Goal: Communication & Community: Answer question/provide support

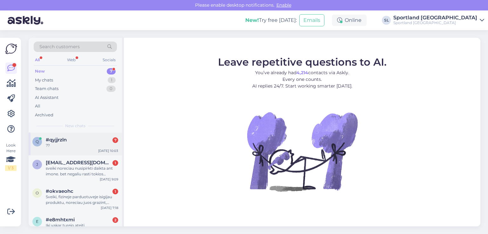
click at [85, 145] on div "??" at bounding box center [82, 146] width 72 height 6
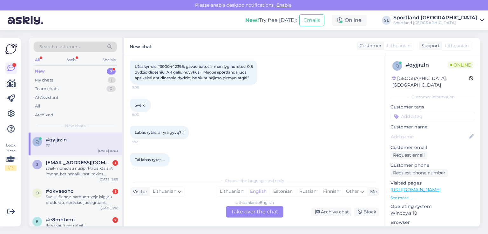
scroll to position [458, 0]
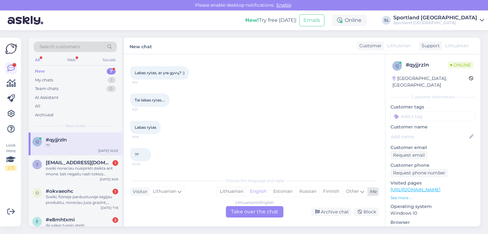
click at [234, 190] on div "Lithuanian" at bounding box center [232, 192] width 30 height 10
click at [239, 210] on div "Lithuanian to Lithuanian Take over the chat" at bounding box center [255, 212] width 58 height 11
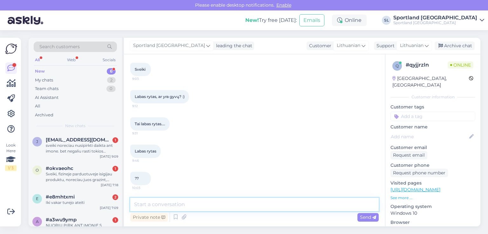
click at [225, 200] on textarea at bounding box center [254, 204] width 248 height 13
type textarea "Sveiki"
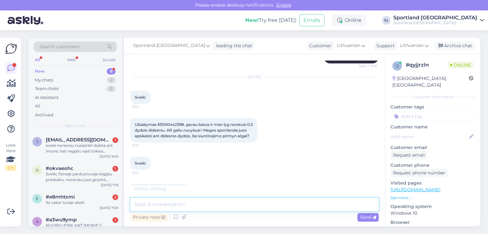
scroll to position [489, 0]
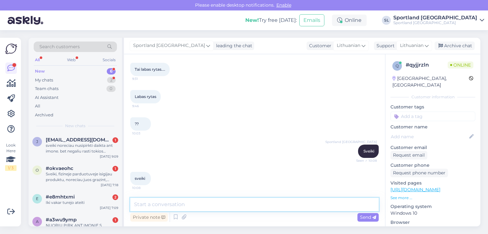
click at [219, 207] on textarea at bounding box center [254, 204] width 248 height 13
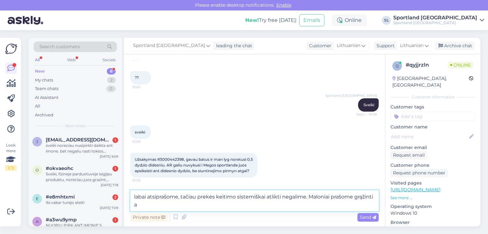
scroll to position [540, 0]
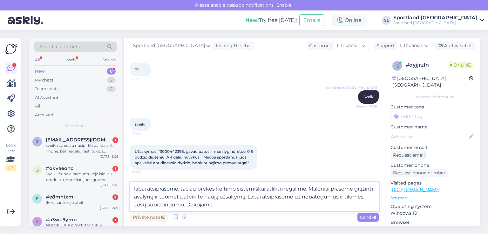
type textarea "labai atsiprašome, tačiau prekės keitimo sistemiškai atlikti negalime. Maloniai…"
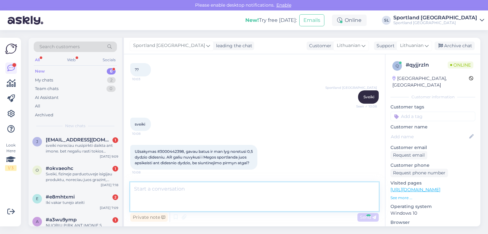
scroll to position [578, 0]
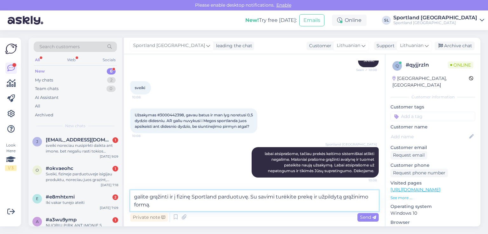
type textarea "galite grąžinti ir į fizinę Sportland parduotuvę. Su savimi turėkite prekę ir u…"
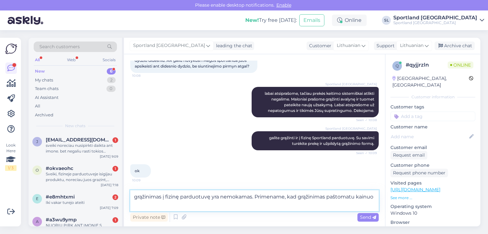
scroll to position [645, 0]
type textarea "grąžinimas į fizinę parduotuvę yra nemokamas. Primename, kad grąžinimas paštoma…"
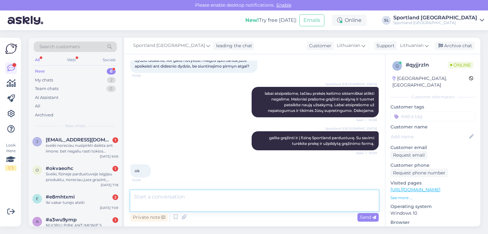
scroll to position [671, 0]
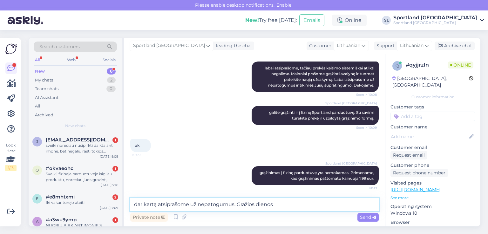
type textarea "dar kartą atsiprašome už nepatogumus. Gražios dienos!"
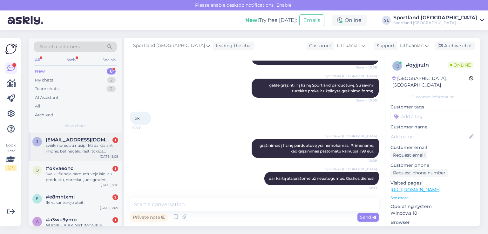
click at [90, 150] on div "sveiki noreciau nusipirkti daikta ant imone. bet negaliu rasti tokios galimybes…" at bounding box center [82, 148] width 72 height 11
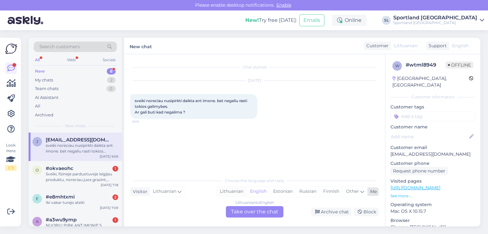
click at [224, 190] on div "Lithuanian" at bounding box center [232, 192] width 30 height 10
click at [241, 209] on div "Lithuanian to Lithuanian Take over the chat" at bounding box center [255, 212] width 58 height 11
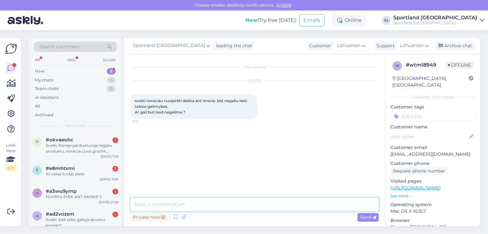
click at [226, 202] on textarea at bounding box center [254, 204] width 248 height 13
type textarea "Sveiki"
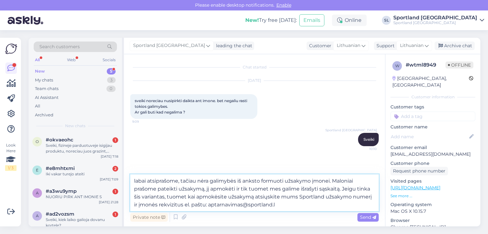
type textarea "labai atsiprašome, tačiau nėra galimybės iš anksto formuoti užsakymo įmonei. Ma…"
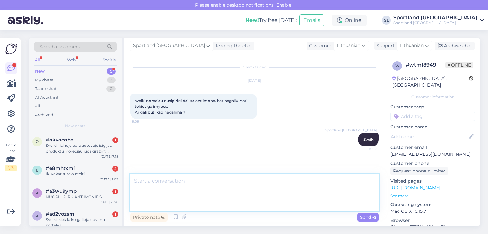
scroll to position [17, 0]
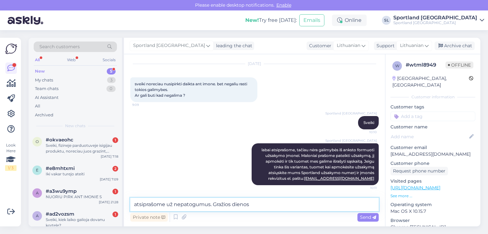
type textarea "atsiprašome už nepatogumus. Gražios dienos!"
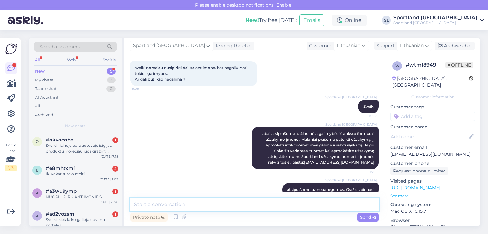
scroll to position [44, 0]
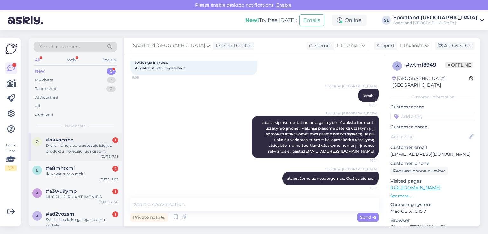
click at [72, 152] on div "Sveiki, fizineje parduotuveje isigijau produktu, noreciau juos grazint, grazine…" at bounding box center [82, 148] width 72 height 11
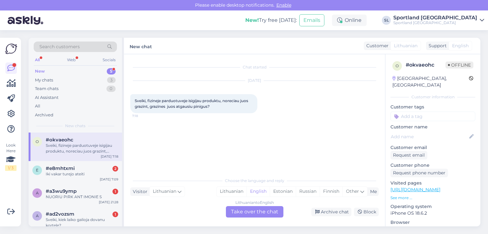
scroll to position [0, 0]
click at [237, 188] on div "Lithuanian" at bounding box center [232, 192] width 30 height 10
click at [237, 192] on div "Lithuanian" at bounding box center [232, 192] width 30 height 10
click at [235, 211] on div "Lithuanian to Lithuanian Take over the chat" at bounding box center [255, 212] width 58 height 11
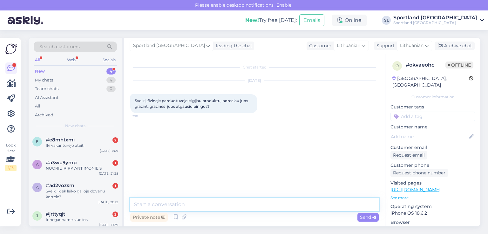
click at [217, 204] on textarea at bounding box center [254, 204] width 248 height 13
type textarea "Sveiki"
click at [210, 200] on textarea at bounding box center [254, 204] width 248 height 13
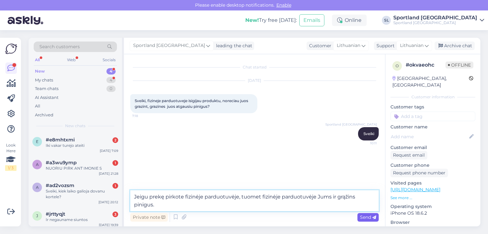
type textarea "Jeigu prekę pirkote fizinėje parduotuvėje, tuomet fizinėje parduotuvėje Jums ir…"
click at [361, 218] on span "Send" at bounding box center [368, 218] width 16 height 6
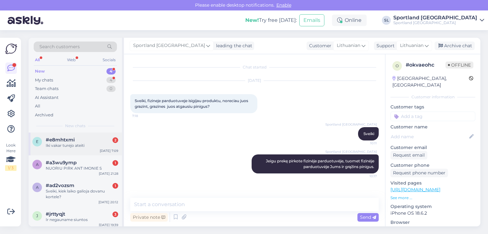
click at [75, 144] on div "Iki vakar turejo ateiti" at bounding box center [82, 146] width 72 height 6
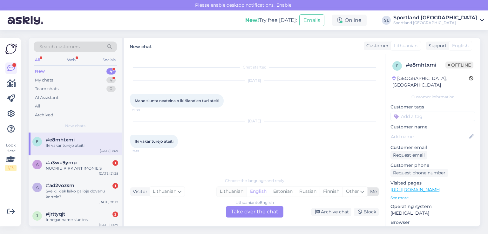
click at [234, 190] on div "Lithuanian" at bounding box center [232, 192] width 30 height 10
click at [235, 210] on div "Lithuanian to Lithuanian Take over the chat" at bounding box center [255, 212] width 58 height 11
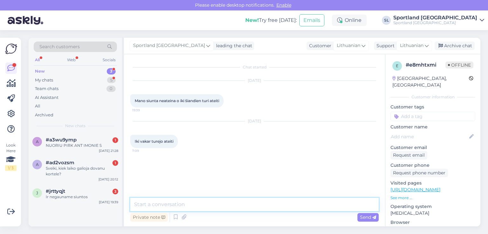
click at [220, 202] on textarea at bounding box center [254, 204] width 248 height 13
type textarea "Sveiki"
click at [225, 207] on textarea at bounding box center [254, 204] width 248 height 13
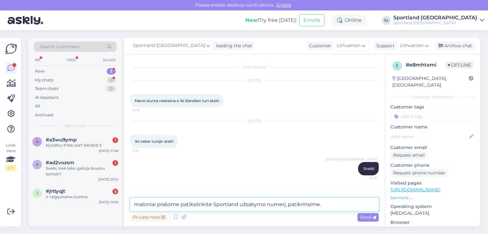
type textarea "maloniai prašome patikslinkite Sportland užsakymo numerį, patikrinsime."
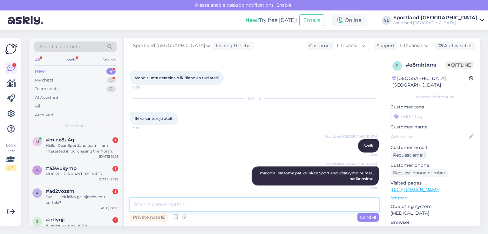
scroll to position [23, 0]
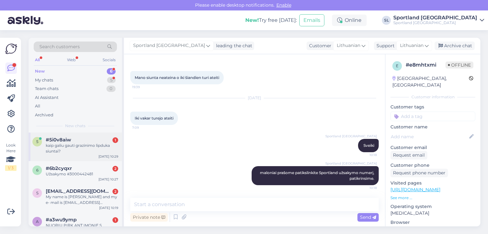
click at [62, 143] on div "kaip galiu gauti grazinimo lipduka siuntai?" at bounding box center [82, 148] width 72 height 11
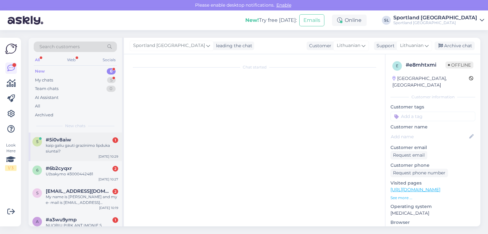
scroll to position [0, 0]
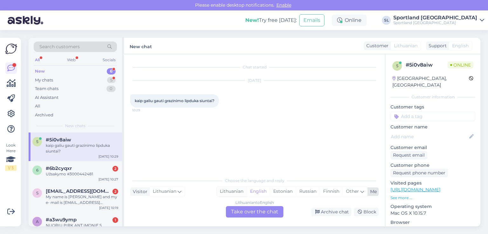
click at [232, 191] on div "Lithuanian" at bounding box center [232, 192] width 30 height 10
click at [240, 212] on div "Lithuanian to Lithuanian Take over the chat" at bounding box center [255, 212] width 58 height 11
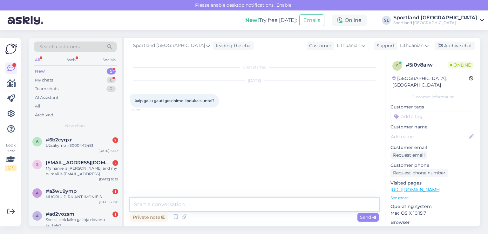
click at [222, 204] on textarea at bounding box center [254, 204] width 248 height 13
type textarea "Sveiki, maloniai prašome patikslinkite Sportland užsakymo numerį."
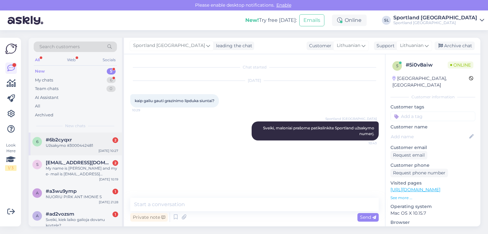
click at [78, 143] on div "Užsakymo #3000442481" at bounding box center [82, 146] width 72 height 6
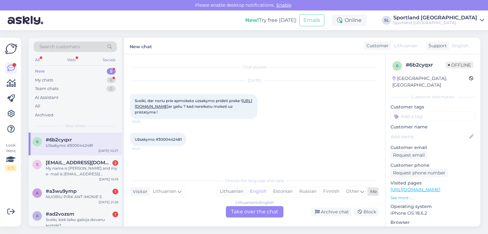
click at [237, 189] on div "Lithuanian" at bounding box center [232, 192] width 30 height 10
click at [245, 211] on div "Lithuanian to Lithuanian Take over the chat" at bounding box center [255, 212] width 58 height 11
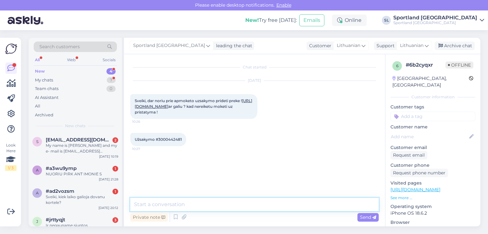
click at [230, 205] on textarea at bounding box center [254, 204] width 248 height 13
type textarea "Sveiki, dėkojame už Jūsų žinutę. Labai atsiprašome, tačiau tokios galimybės nėr…"
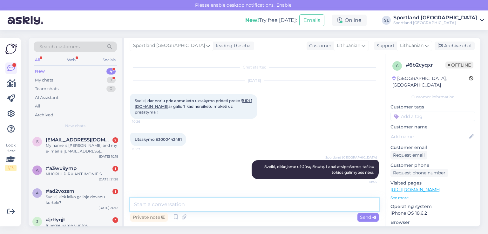
scroll to position [5, 0]
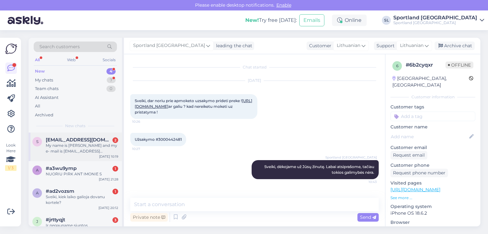
click at [76, 146] on div "My name is [PERSON_NAME] and my e- mail is [EMAIL_ADDRESS][DOMAIN_NAME]" at bounding box center [82, 148] width 72 height 11
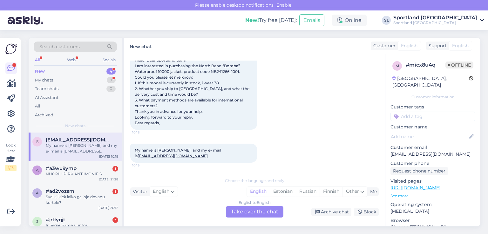
scroll to position [42, 0]
click at [258, 213] on div "English to English Take over the chat" at bounding box center [255, 212] width 58 height 11
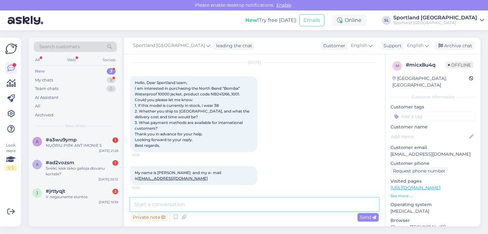
click at [235, 202] on textarea at bounding box center [254, 204] width 248 height 13
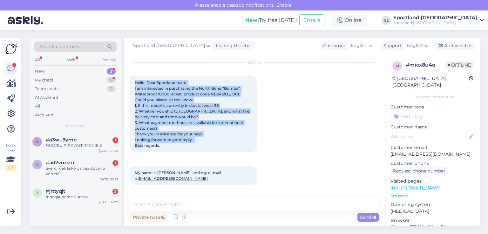
drag, startPoint x: 165, startPoint y: 147, endPoint x: 134, endPoint y: 82, distance: 72.2
click at [134, 82] on div "Hello, Dear Sportland team, I am interested in purchasing the North Bend “Bomba…" at bounding box center [193, 114] width 127 height 76
copy span "Hello, Dear Sportland team, I am interested in purchasing the North Bend “Bomba…"
click at [134, 82] on div "Hello, Dear Sportland team, I am interested in purchasing the North Bend “Bomba…" at bounding box center [193, 114] width 127 height 76
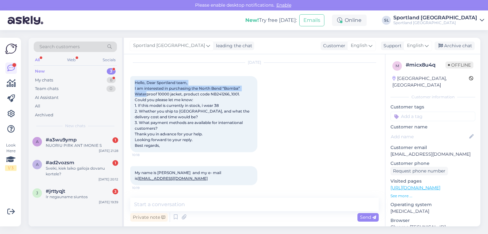
drag, startPoint x: 151, startPoint y: 95, endPoint x: 162, endPoint y: 106, distance: 15.1
click at [158, 101] on span "Hello, Dear Sportland team, I am interested in purchasing the North Bend “Bomba…" at bounding box center [193, 114] width 116 height 68
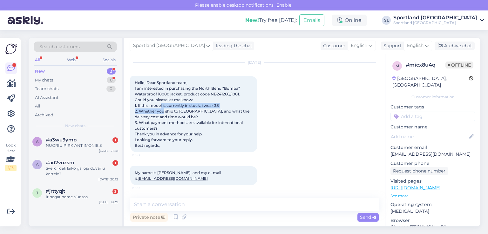
drag, startPoint x: 162, startPoint y: 106, endPoint x: 179, endPoint y: 145, distance: 43.0
click at [169, 123] on span "Hello, Dear Sportland team, I am interested in purchasing the North Bend “Bomba…" at bounding box center [193, 114] width 116 height 68
click at [181, 149] on div "Hello, Dear Sportland team, I am interested in purchasing the North Bend “Bomba…" at bounding box center [193, 114] width 127 height 76
click at [176, 145] on div "Hello, Dear Sportland team, I am interested in purchasing the North Bend “Bomba…" at bounding box center [193, 114] width 127 height 76
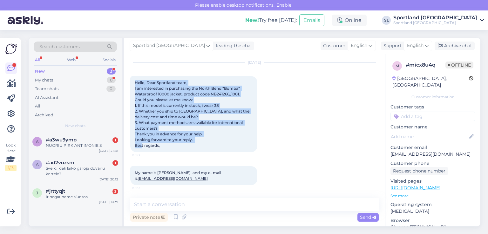
copy span "Hello, Dear Sportland team, I am interested in purchasing the North Bend “Bomba…"
drag, startPoint x: 167, startPoint y: 147, endPoint x: 135, endPoint y: 82, distance: 72.9
click at [135, 82] on div "Hello, Dear Sportland team, I am interested in purchasing the North Bend “Bomba…" at bounding box center [193, 114] width 127 height 76
click at [135, 82] on span "Hello, Dear Sportland team, I am interested in purchasing the North Bend “Bomba…" at bounding box center [193, 114] width 116 height 68
click at [285, 135] on div "[DATE] Hello, Dear Sportland team, I am interested in purchasing the [GEOGRAPHI…" at bounding box center [254, 108] width 248 height 104
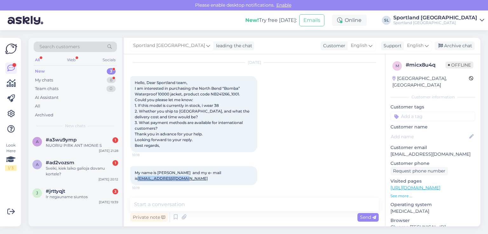
copy link "[EMAIL_ADDRESS][DOMAIN_NAME]"
drag, startPoint x: 175, startPoint y: 178, endPoint x: 135, endPoint y: 180, distance: 40.4
click at [135, 180] on div "My name is [PERSON_NAME] and my e- mail is [EMAIL_ADDRESS][DOMAIN_NAME] 10:19" at bounding box center [193, 175] width 127 height 19
click at [138, 180] on link "[EMAIL_ADDRESS][DOMAIN_NAME]" at bounding box center [173, 178] width 70 height 5
copy link "[EMAIL_ADDRESS][DOMAIN_NAME]"
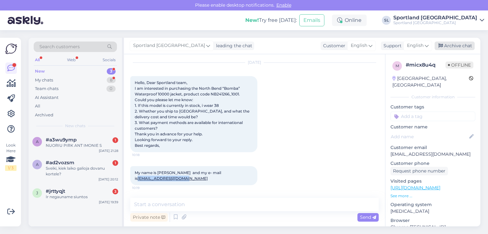
click at [456, 47] on div "Archive chat" at bounding box center [455, 46] width 40 height 9
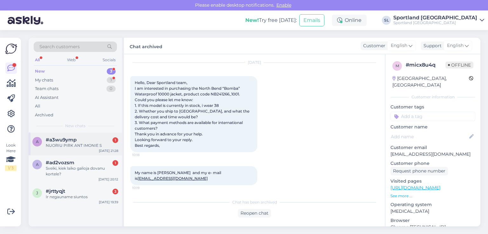
click at [75, 142] on span "#a3wu9ymp" at bounding box center [61, 140] width 31 height 6
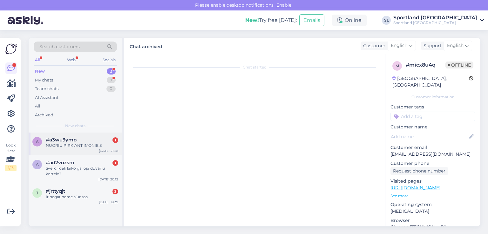
scroll to position [0, 0]
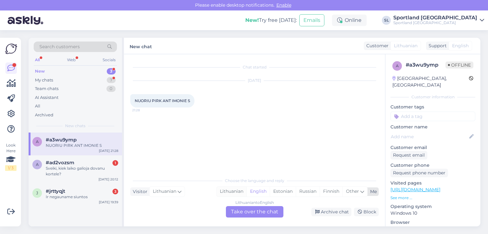
click at [231, 189] on div "Lithuanian" at bounding box center [232, 192] width 30 height 10
click at [236, 211] on div "Lithuanian to Lithuanian Take over the chat" at bounding box center [255, 212] width 58 height 11
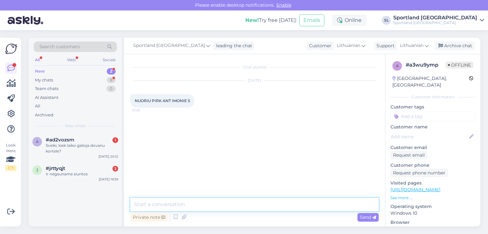
click at [215, 206] on textarea at bounding box center [254, 204] width 248 height 13
type textarea "Sveiki"
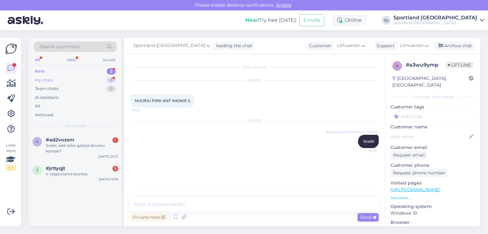
click at [77, 80] on div "My chats 8" at bounding box center [75, 80] width 83 height 9
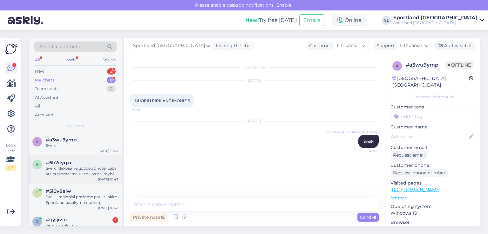
click at [77, 173] on div "Sveiki, dėkojame už Jūsų žinutę. Labai atsiprašome, tačiau tokios galimybės nėr…" at bounding box center [82, 171] width 72 height 11
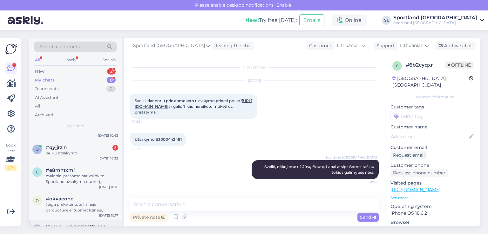
scroll to position [64, 0]
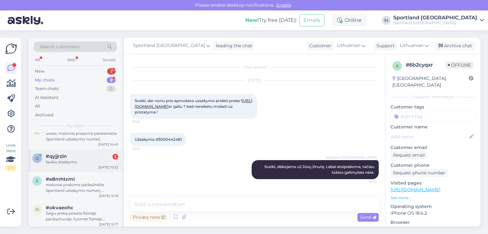
click at [78, 158] on div "#qyjjrzln 3" at bounding box center [82, 157] width 72 height 6
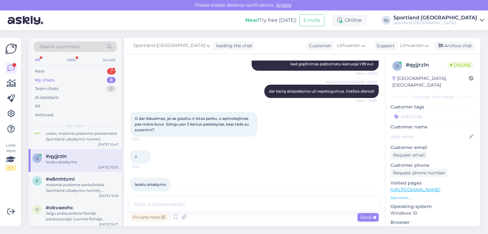
scroll to position [792, 0]
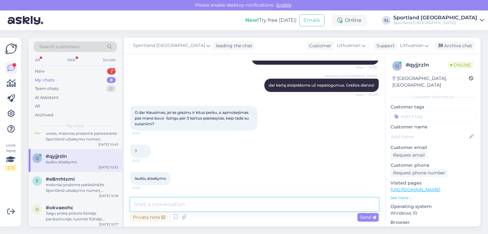
click at [208, 204] on textarea at bounding box center [254, 204] width 248 height 13
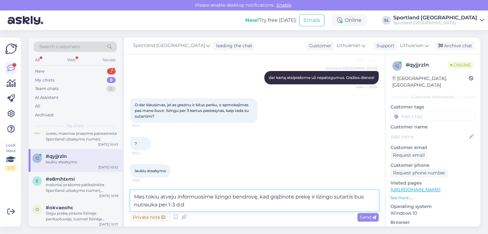
type textarea "Mes tokiu atveju informuosime lizingo bendrovę, kad grąžinote prekę ir lizingo …"
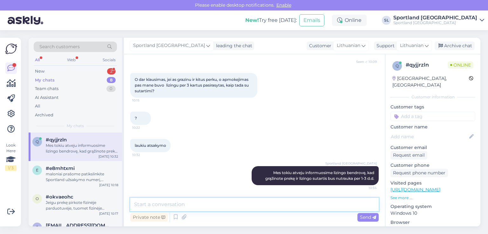
scroll to position [95, 0]
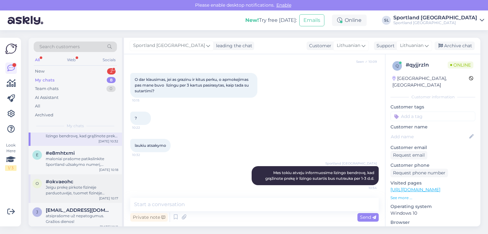
click at [81, 192] on div "Jeigu prekę pirkote fizinėje parduotuvėje, tuomet fizinėje parduotuvėje Jums ir…" at bounding box center [82, 190] width 72 height 11
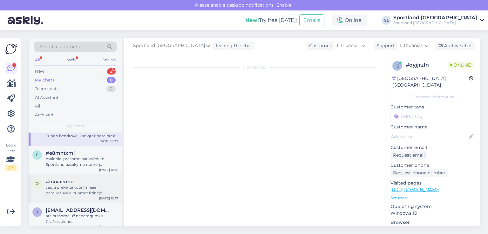
scroll to position [0, 0]
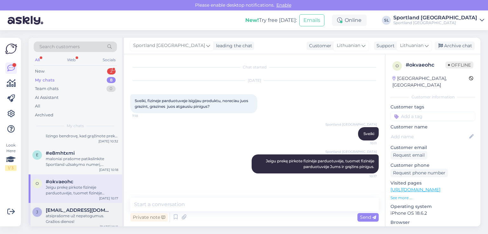
click at [72, 214] on div "atsiprašome už nepatogumus. Gražios dienos!" at bounding box center [82, 219] width 72 height 11
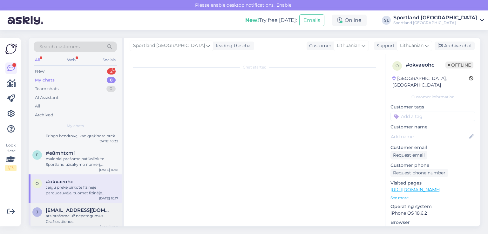
scroll to position [44, 0]
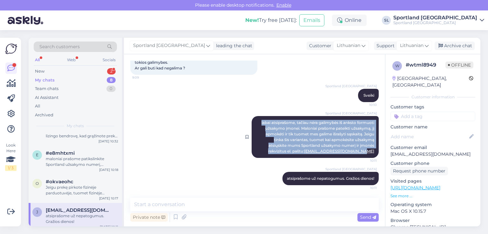
copy span "labai atsiprašome, tačiau nėra galimybės iš anksto formuoti užsakymo įmonei. Ma…"
drag, startPoint x: 254, startPoint y: 119, endPoint x: 372, endPoint y: 153, distance: 123.3
click at [372, 153] on div "Sportland Lithuania labai atsiprašome, tačiau nėra galimybės iš anksto formuoti…" at bounding box center [315, 137] width 127 height 42
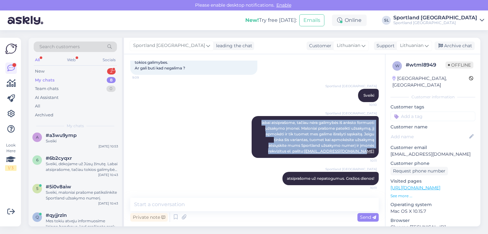
scroll to position [0, 0]
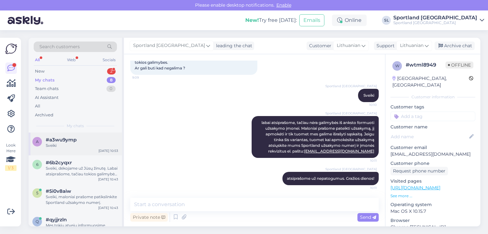
click at [82, 150] on div "a #a3wu9ymp Sveiki [DATE] 10:53" at bounding box center [75, 144] width 93 height 23
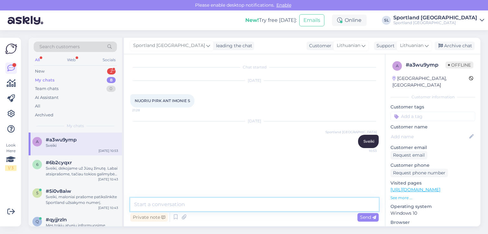
click at [214, 207] on textarea at bounding box center [254, 204] width 248 height 13
paste textarea "labai atsiprašome, tačiau nėra galimybės iš anksto formuoti užsakymo įmonei. Ma…"
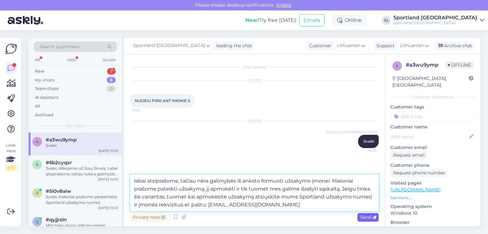
type textarea "labai atsiprašome, tačiau nėra galimybės iš anksto formuoti užsakymo įmonei. Ma…"
click at [362, 218] on span "Send" at bounding box center [368, 218] width 16 height 6
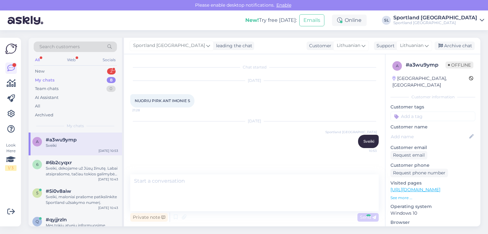
scroll to position [19, 0]
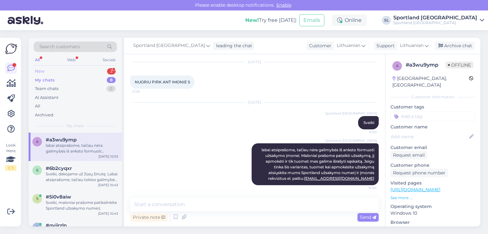
click at [83, 74] on div "New 2" at bounding box center [75, 71] width 83 height 9
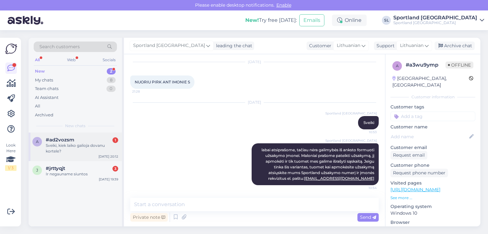
click at [85, 153] on div "Sveiki, kiek laiko galioja dovanu kortele?" at bounding box center [82, 148] width 72 height 11
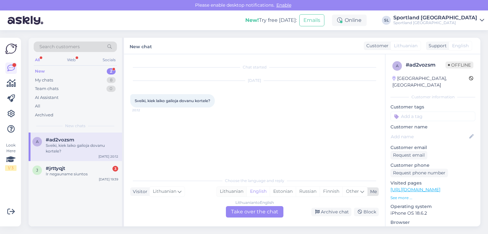
click at [230, 192] on div "Lithuanian" at bounding box center [232, 192] width 30 height 10
click at [236, 210] on div "Lithuanian to Lithuanian Take over the chat" at bounding box center [255, 212] width 58 height 11
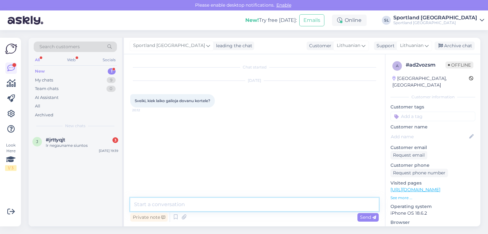
click at [225, 202] on textarea at bounding box center [254, 204] width 248 height 13
type textarea "Sveiki"
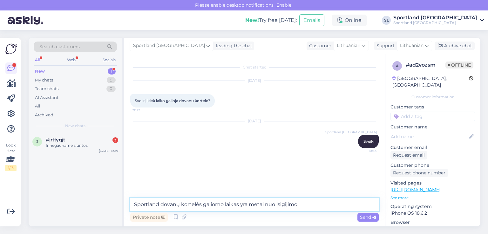
type textarea "Sportland dovanų kortelės galiomo laikas yra metai nuo įsigijimo."
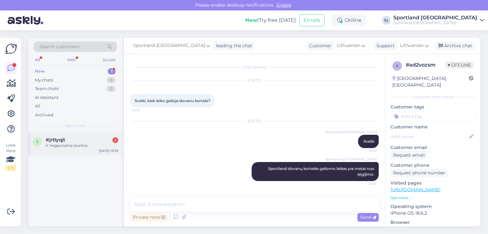
click at [89, 141] on div "#jrttyqjt 3" at bounding box center [82, 140] width 72 height 6
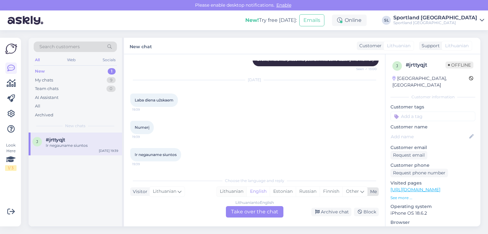
click at [234, 191] on div "Lithuanian" at bounding box center [232, 192] width 30 height 10
click at [242, 211] on div "Lithuanian to Lithuanian Take over the chat" at bounding box center [255, 212] width 58 height 11
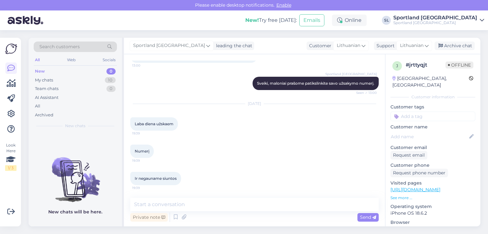
click at [234, 212] on div "Private note Send" at bounding box center [254, 218] width 248 height 12
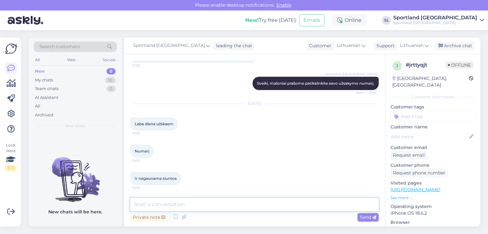
click at [232, 207] on textarea at bounding box center [254, 204] width 248 height 13
type textarea "Sveiki"
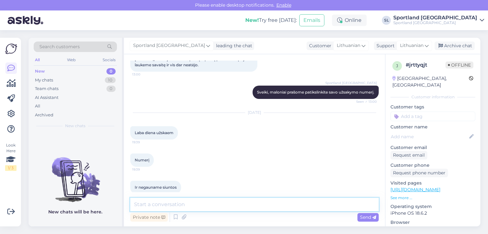
scroll to position [97, 0]
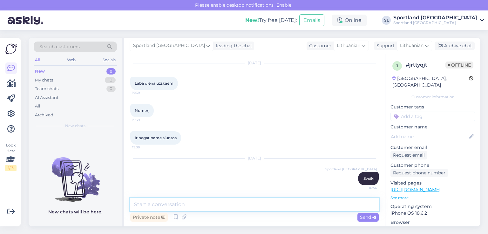
click at [239, 202] on textarea at bounding box center [254, 204] width 248 height 13
type textarea "maloniai prašome patikslinti Sportland užsakymo numerį, patikrinsime."
